Goal: Task Accomplishment & Management: Manage account settings

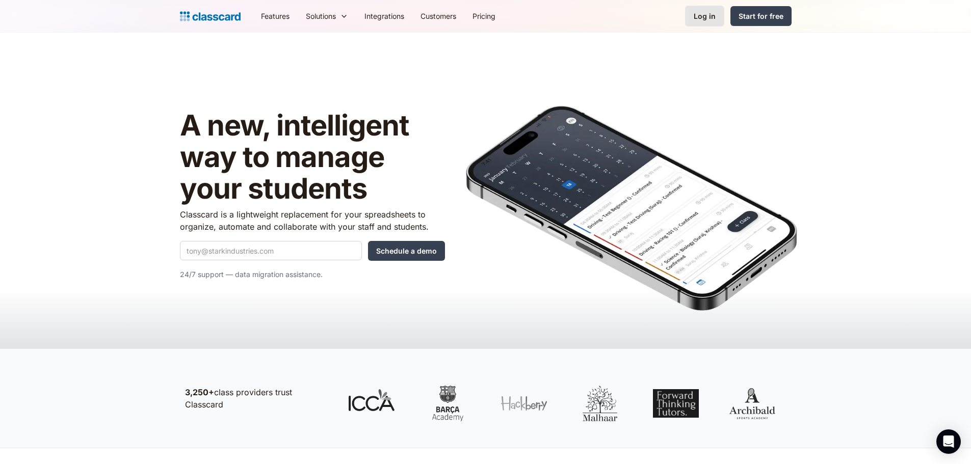
click at [714, 14] on div "Log in" at bounding box center [705, 16] width 22 height 11
click at [714, 13] on div "Log in" at bounding box center [705, 16] width 22 height 11
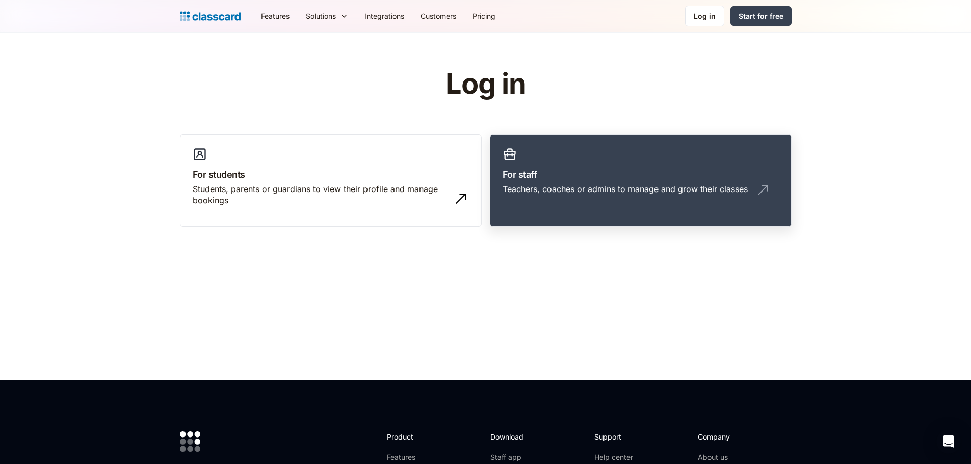
click at [546, 193] on div "Teachers, coaches or admins to manage and grow their classes" at bounding box center [625, 189] width 245 height 11
